Goal: Task Accomplishment & Management: Use online tool/utility

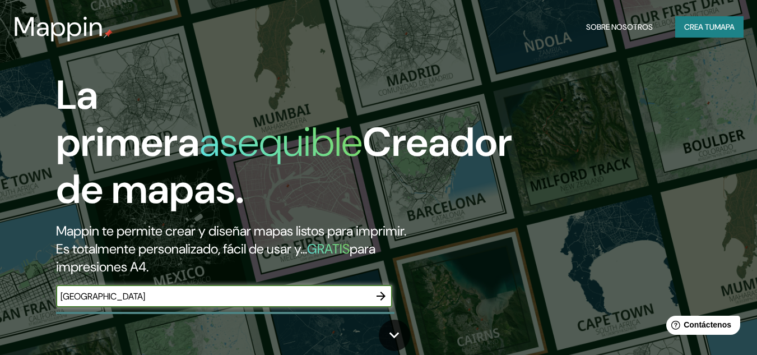
type input "[GEOGRAPHIC_DATA]"
click at [377, 299] on icon "button" at bounding box center [380, 295] width 13 height 13
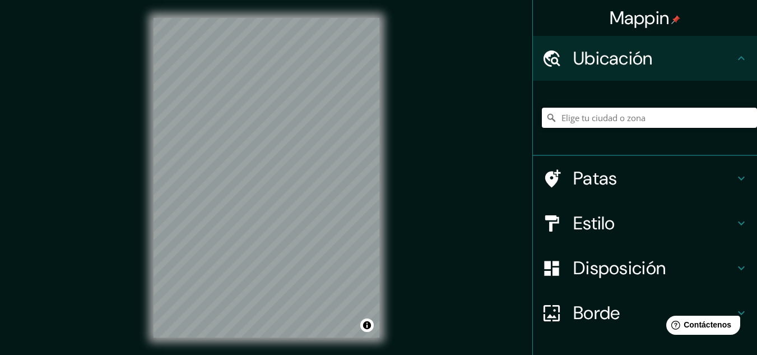
click at [619, 117] on input "Elige tu ciudad o zona" at bounding box center [649, 118] width 215 height 20
click at [582, 124] on input "Elige tu ciudad o zona" at bounding box center [649, 118] width 215 height 20
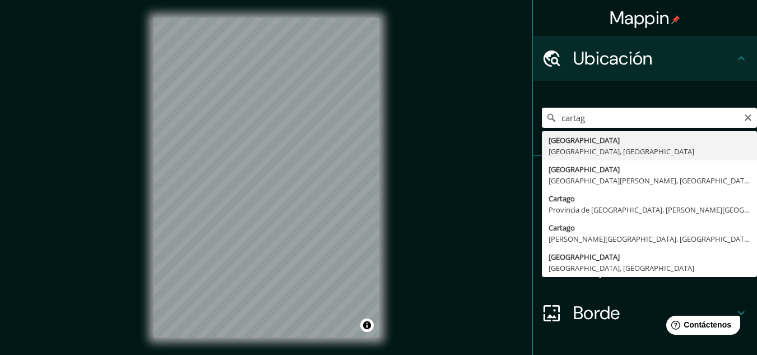
type input "[GEOGRAPHIC_DATA], [GEOGRAPHIC_DATA], [GEOGRAPHIC_DATA]"
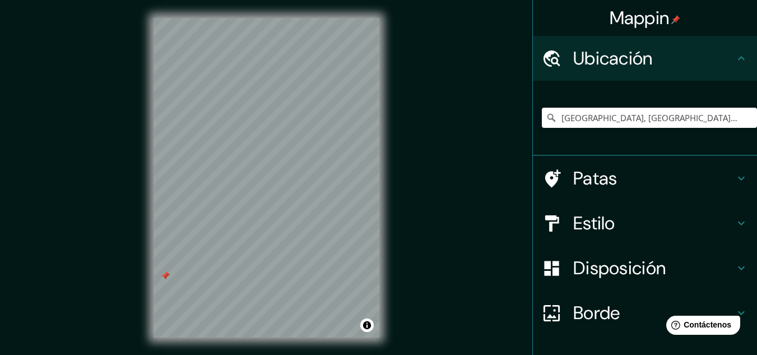
click at [462, 151] on div "Mappin Ubicación [GEOGRAPHIC_DATA], [GEOGRAPHIC_DATA], [GEOGRAPHIC_DATA] Patas …" at bounding box center [378, 186] width 757 height 373
click at [366, 325] on button "Activar o desactivar atribución" at bounding box center [366, 324] width 13 height 13
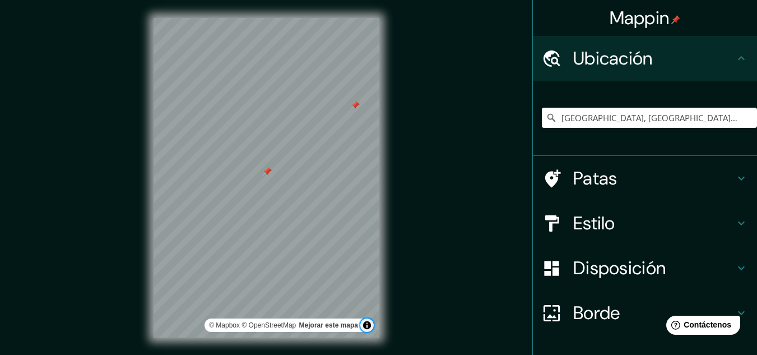
click at [366, 325] on button "Activar o desactivar atribución" at bounding box center [366, 324] width 13 height 13
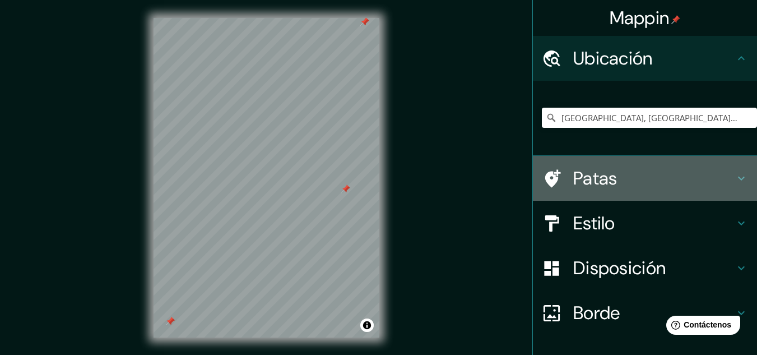
click at [735, 180] on icon at bounding box center [741, 177] width 13 height 13
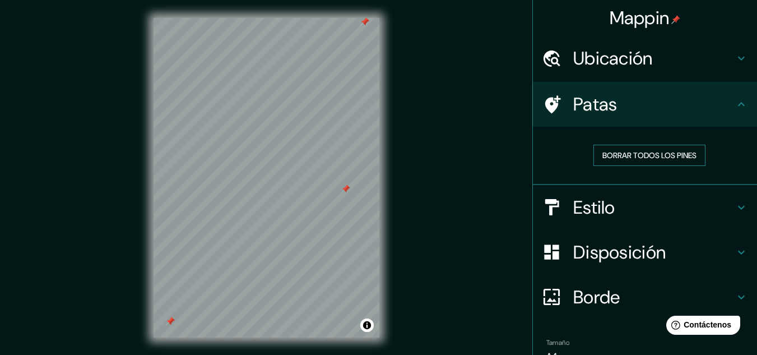
click at [647, 156] on font "Borrar todos los pines" at bounding box center [649, 155] width 94 height 10
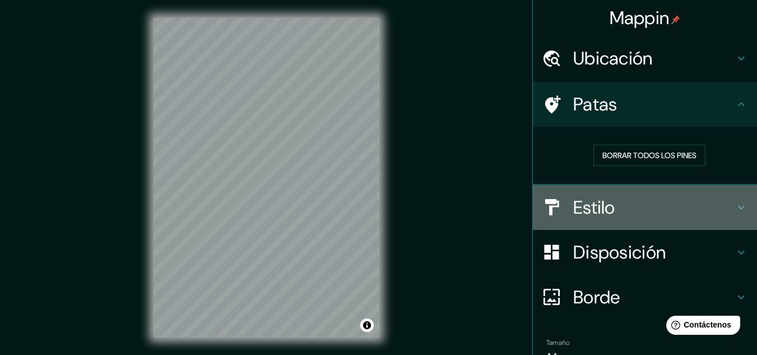
click at [735, 211] on icon at bounding box center [741, 207] width 13 height 13
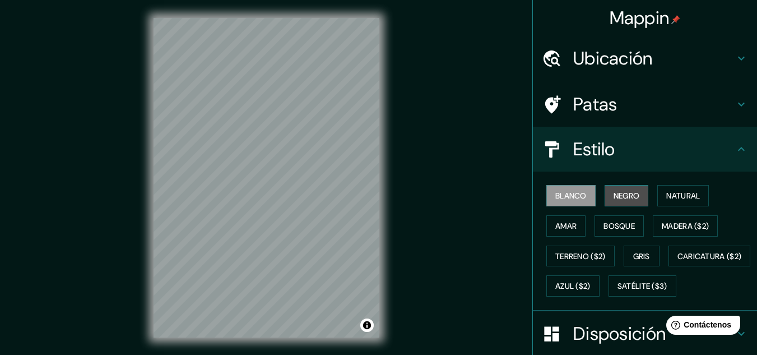
click at [605, 200] on button "Negro" at bounding box center [627, 195] width 44 height 21
click at [456, 174] on div "Mappin Ubicación [GEOGRAPHIC_DATA], [GEOGRAPHIC_DATA], [GEOGRAPHIC_DATA] Patas …" at bounding box center [378, 186] width 757 height 373
click at [342, 175] on div "Mappin Ubicación [GEOGRAPHIC_DATA], [GEOGRAPHIC_DATA], [GEOGRAPHIC_DATA] Patas …" at bounding box center [378, 186] width 757 height 373
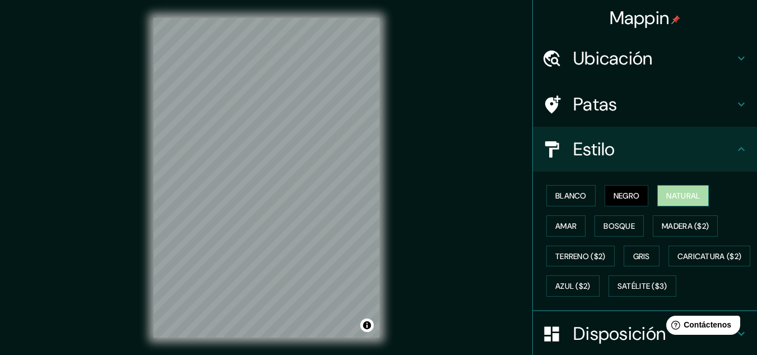
click at [685, 201] on font "Natural" at bounding box center [683, 196] width 34 height 10
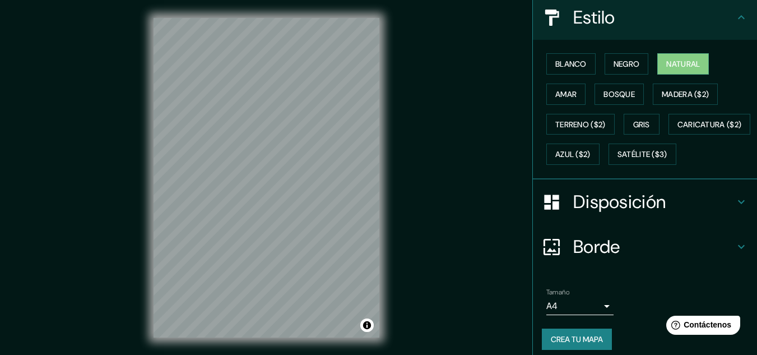
scroll to position [170, 0]
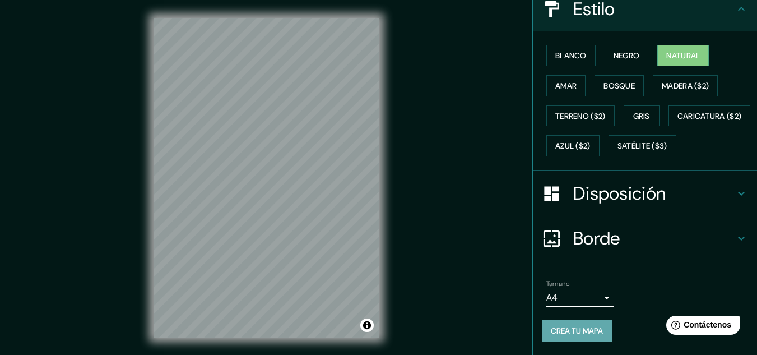
click at [572, 331] on font "Crea tu mapa" at bounding box center [577, 331] width 52 height 10
click at [572, 331] on div "Crea tu mapa" at bounding box center [645, 330] width 206 height 21
